Goal: Information Seeking & Learning: Learn about a topic

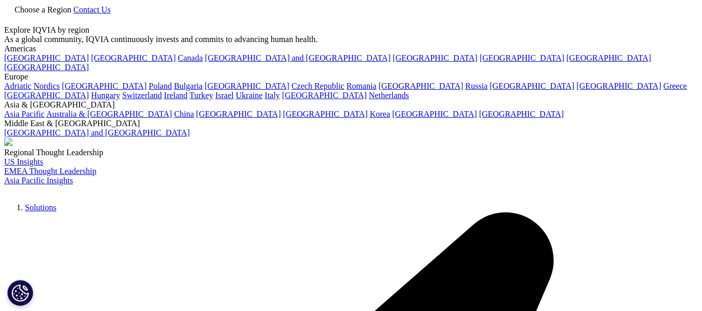
drag, startPoint x: 140, startPoint y: 237, endPoint x: 247, endPoint y: 124, distance: 155.5
